Goal: Entertainment & Leisure: Consume media (video, audio)

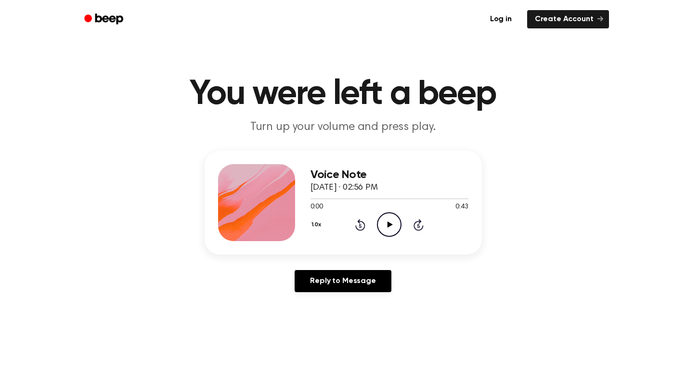
click at [391, 224] on icon "Play Audio" at bounding box center [389, 224] width 25 height 25
click at [387, 223] on icon "Play Audio" at bounding box center [389, 224] width 25 height 25
click at [391, 228] on icon "Play Audio" at bounding box center [389, 224] width 25 height 25
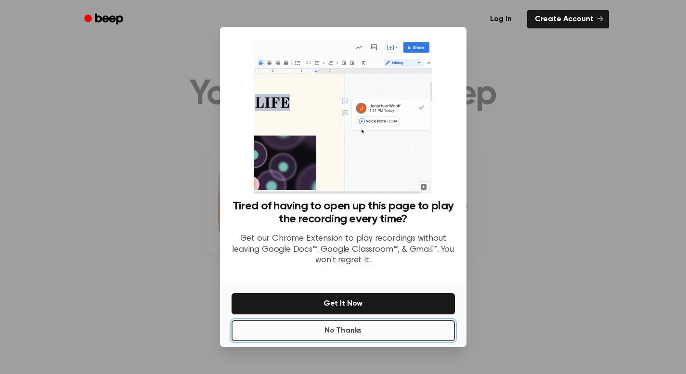
click at [342, 329] on button "No Thanks" at bounding box center [342, 330] width 223 height 21
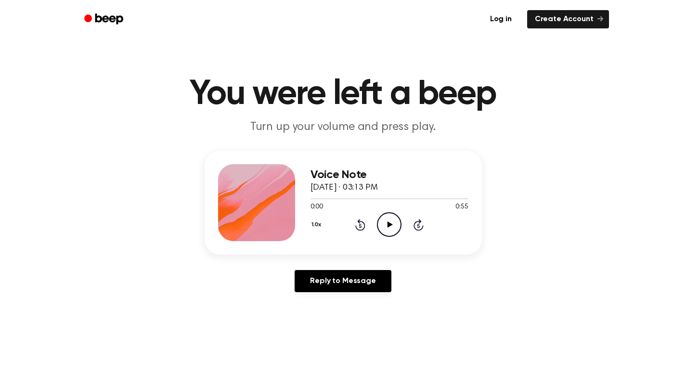
click at [388, 225] on icon at bounding box center [389, 224] width 5 height 6
click at [387, 226] on icon at bounding box center [389, 224] width 5 height 6
click at [392, 220] on icon "Play Audio" at bounding box center [389, 224] width 25 height 25
click at [386, 223] on icon "Play Audio" at bounding box center [389, 224] width 25 height 25
